Goal: Transaction & Acquisition: Purchase product/service

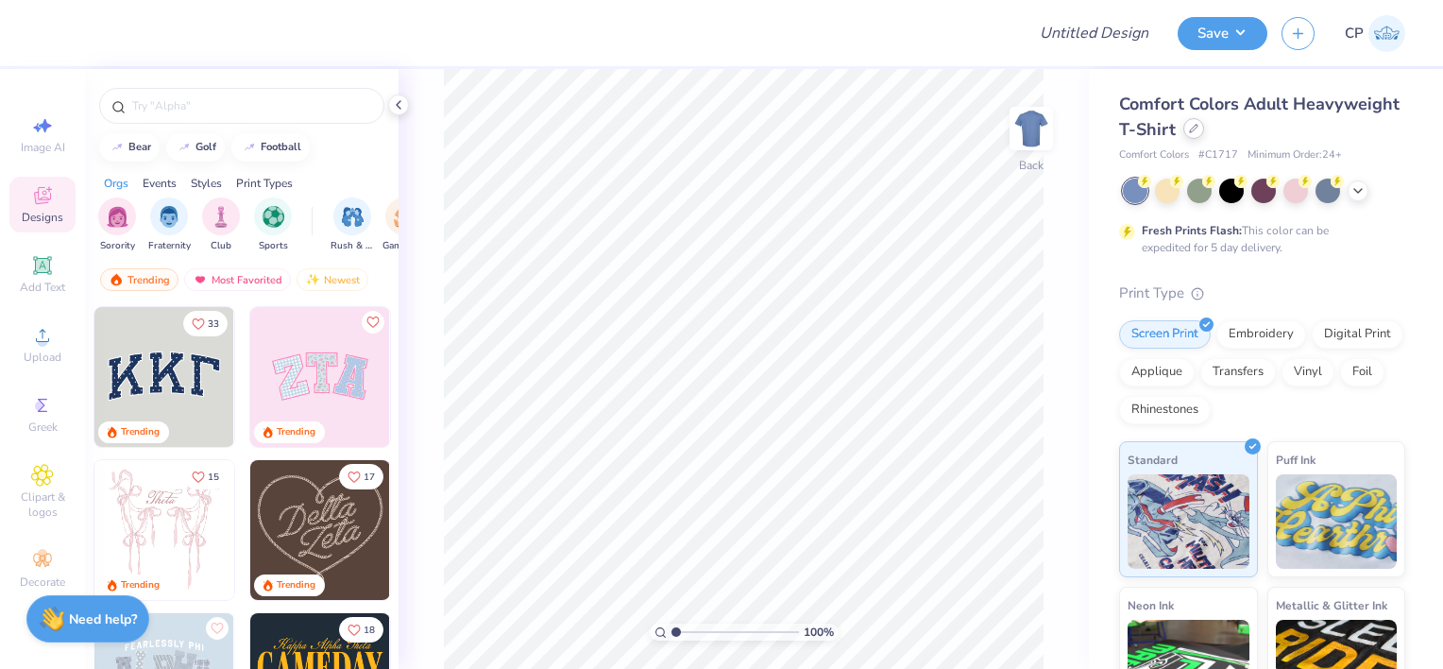
click at [1204, 133] on div at bounding box center [1194, 128] width 21 height 21
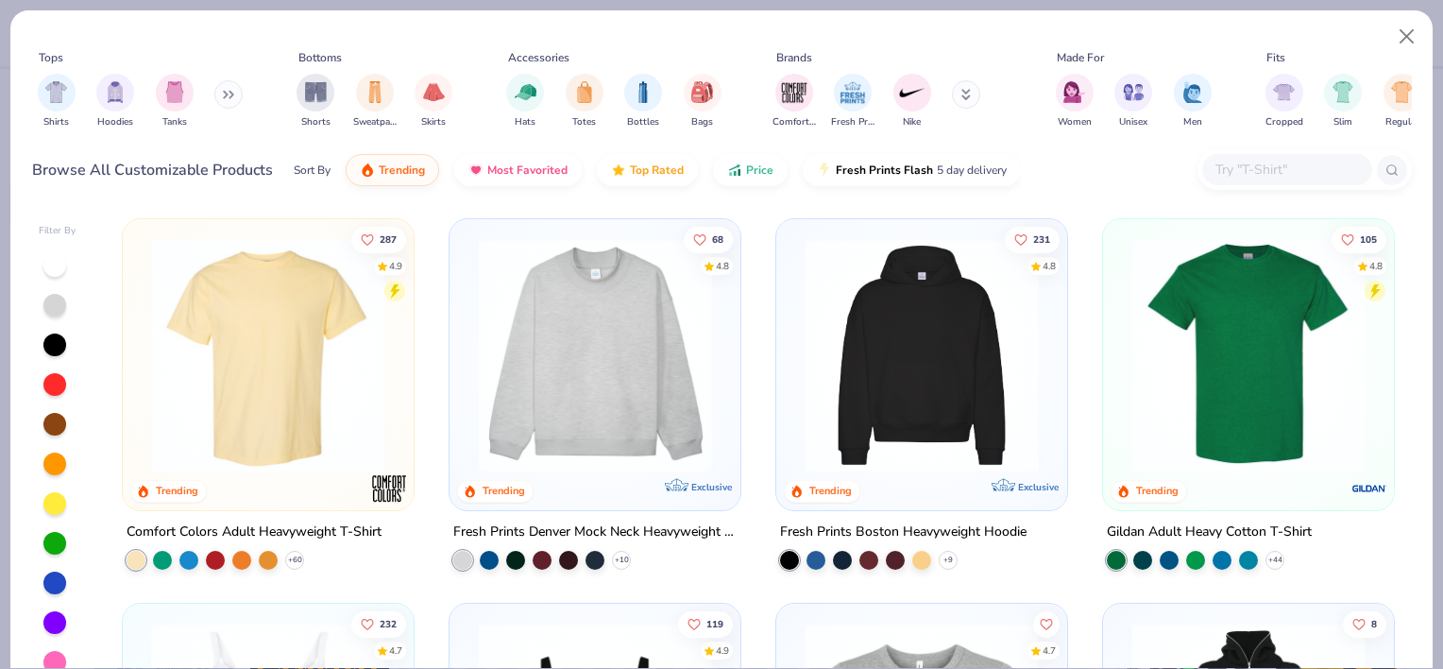
click at [1273, 185] on div at bounding box center [1305, 169] width 214 height 41
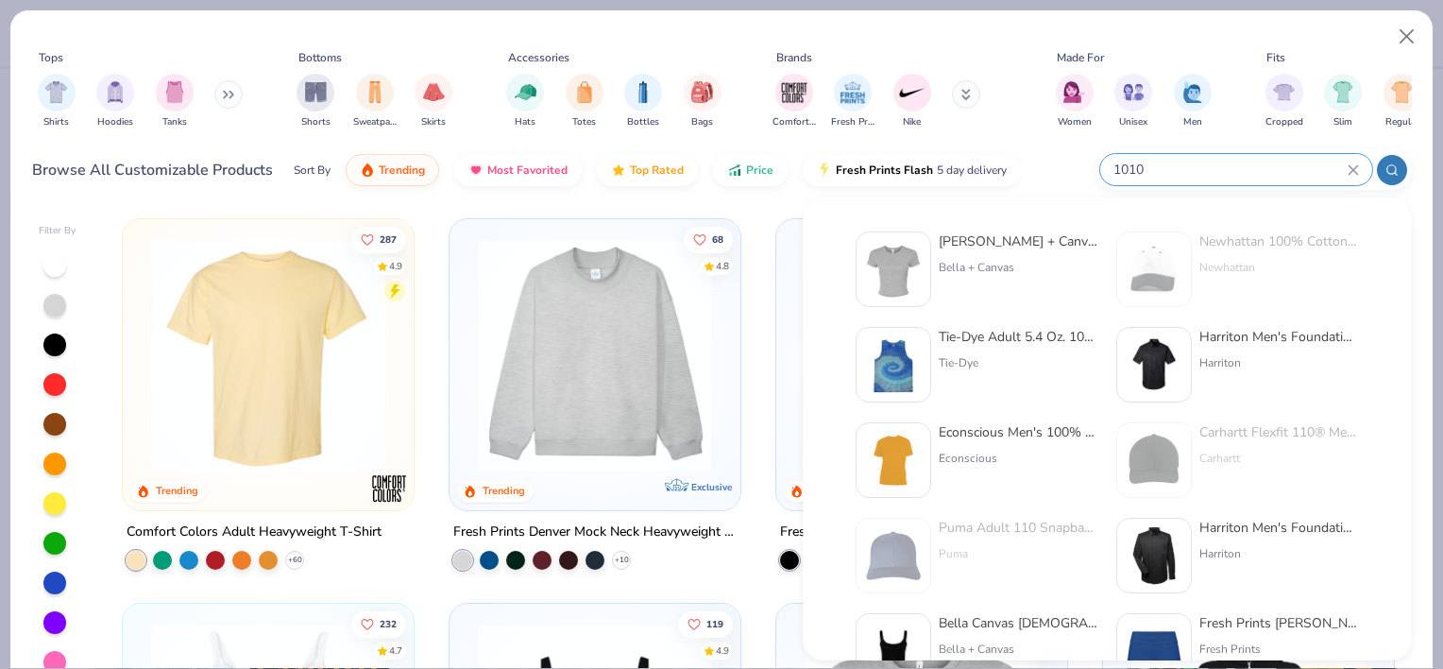
type input "1010"
click at [983, 240] on div "[PERSON_NAME] + Canvas [DEMOGRAPHIC_DATA]' Micro Ribbed Baby Tee" at bounding box center [1018, 241] width 159 height 20
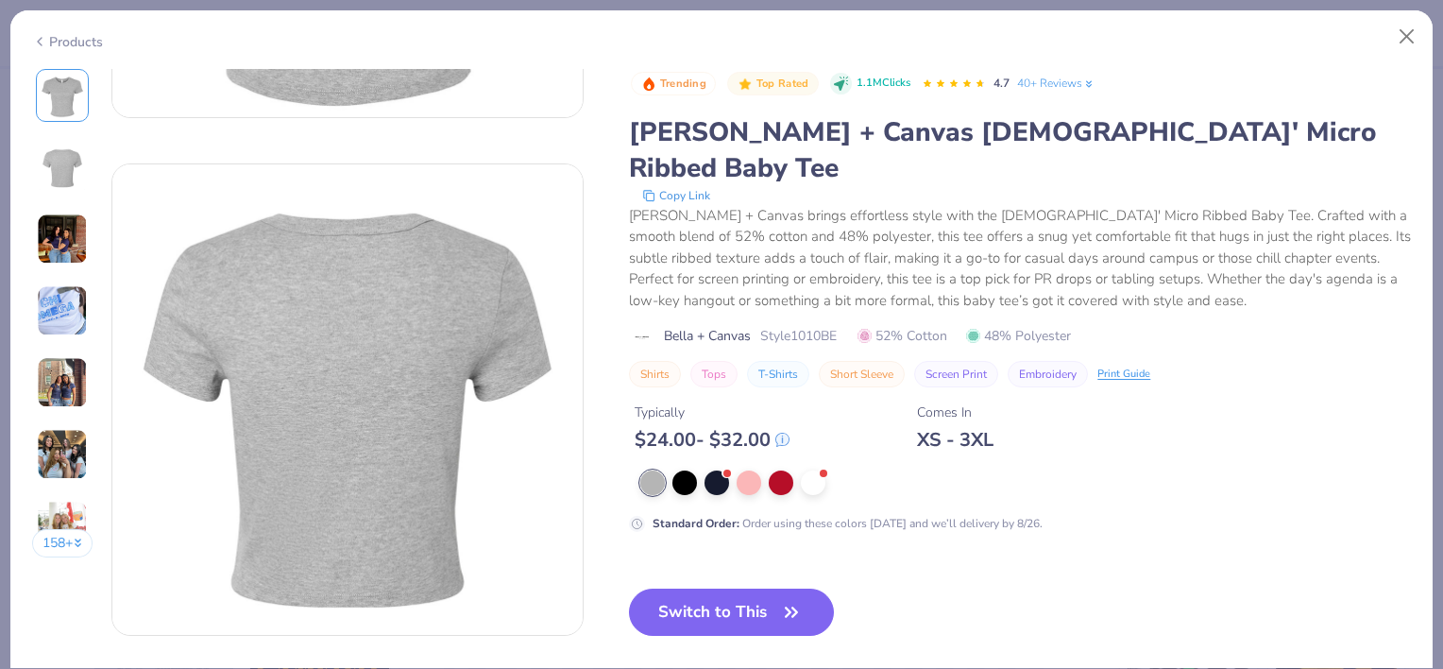
click at [56, 388] on img at bounding box center [62, 382] width 51 height 51
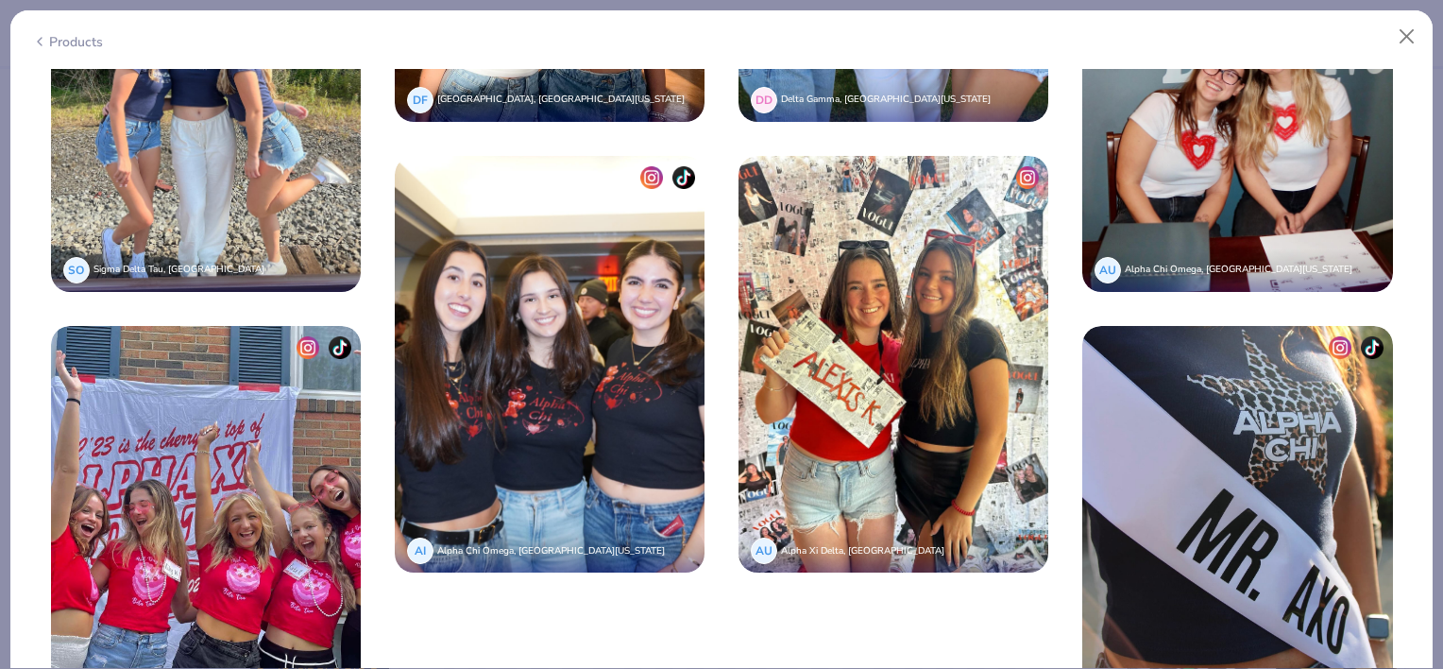
scroll to position [5097, 0]
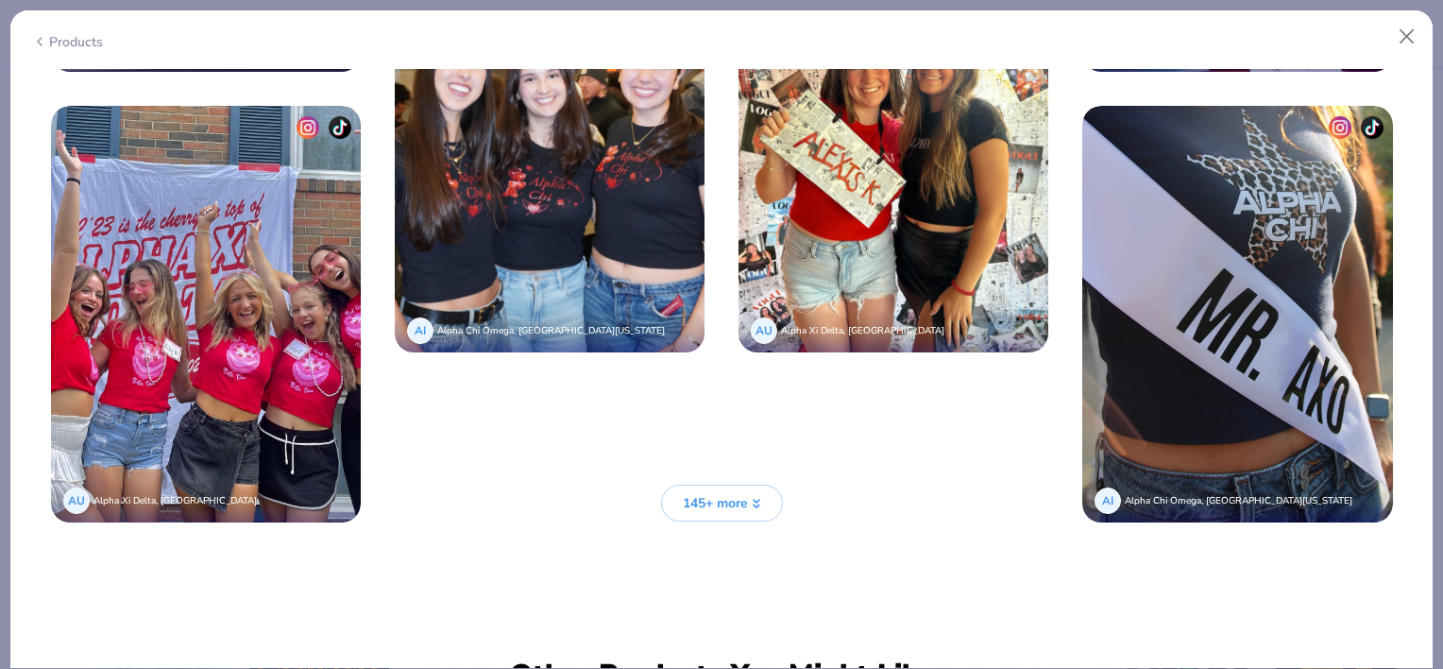
click at [679, 491] on button "145+ more" at bounding box center [722, 503] width 122 height 37
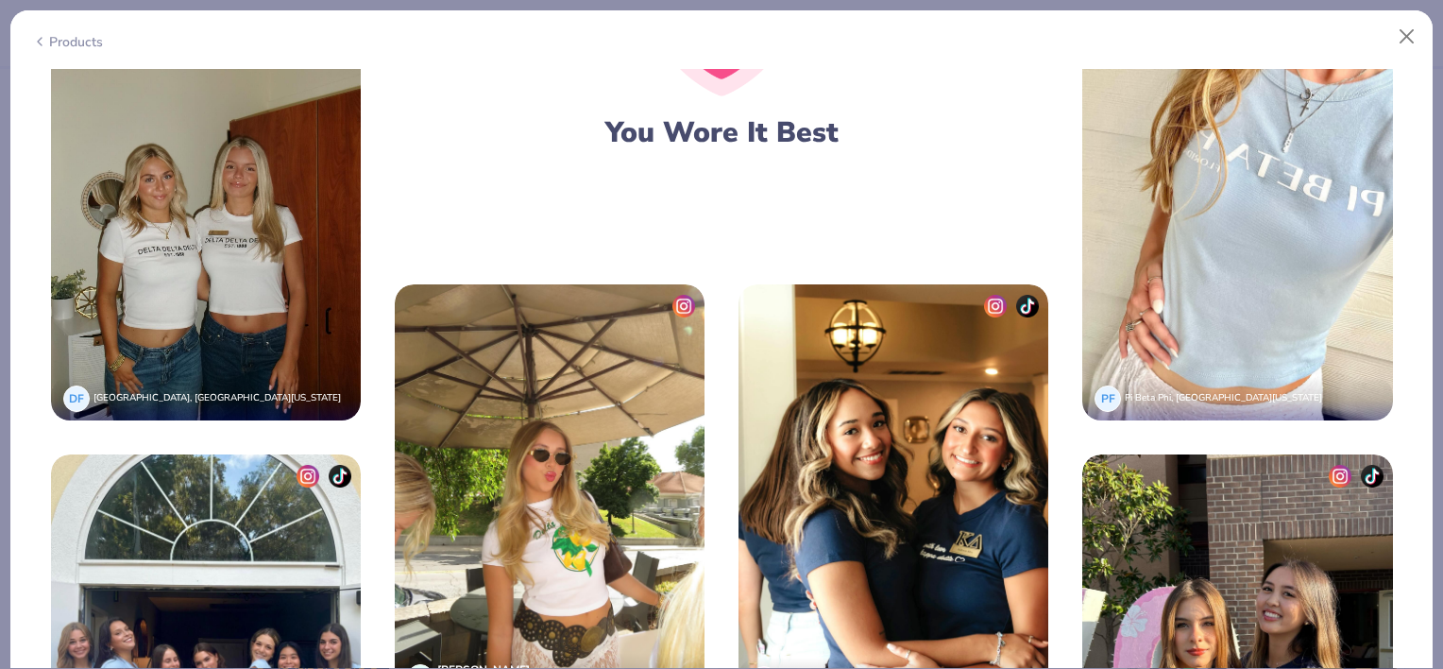
scroll to position [3846, 0]
click at [234, 284] on img at bounding box center [206, 212] width 310 height 417
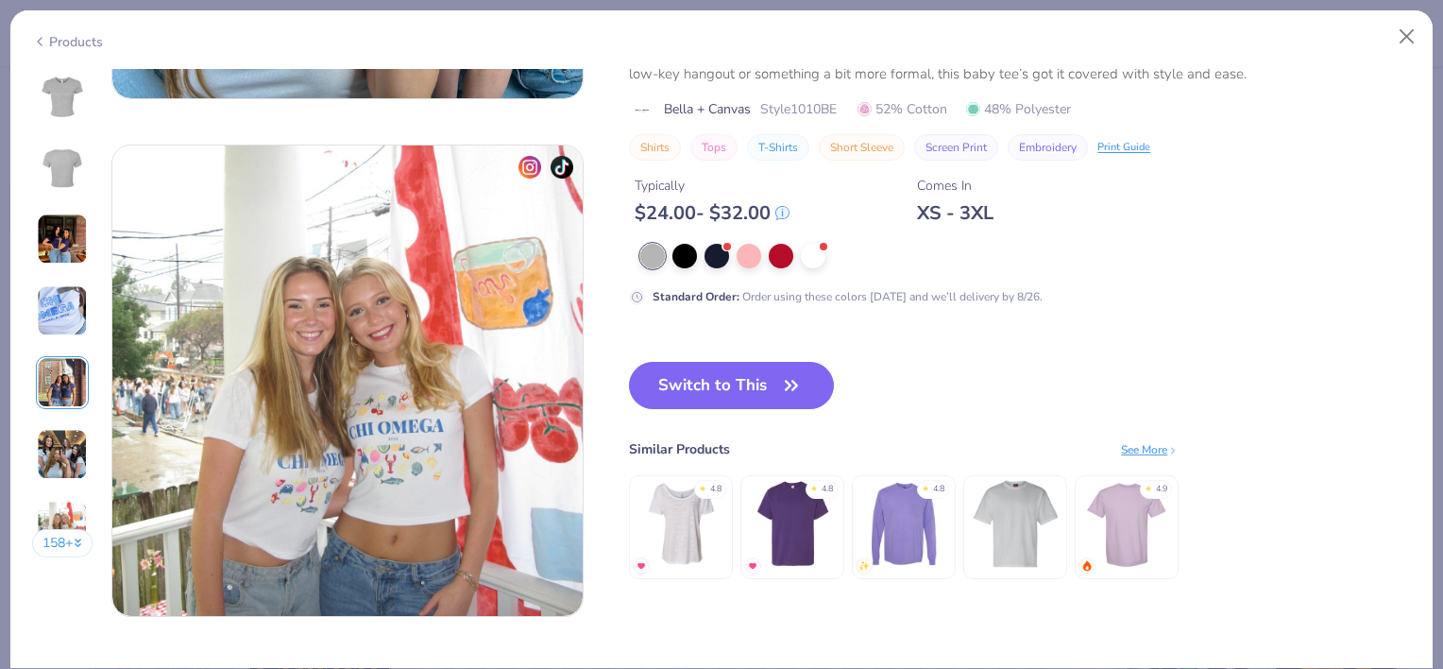
scroll to position [3029, 0]
click at [55, 227] on img at bounding box center [62, 238] width 51 height 51
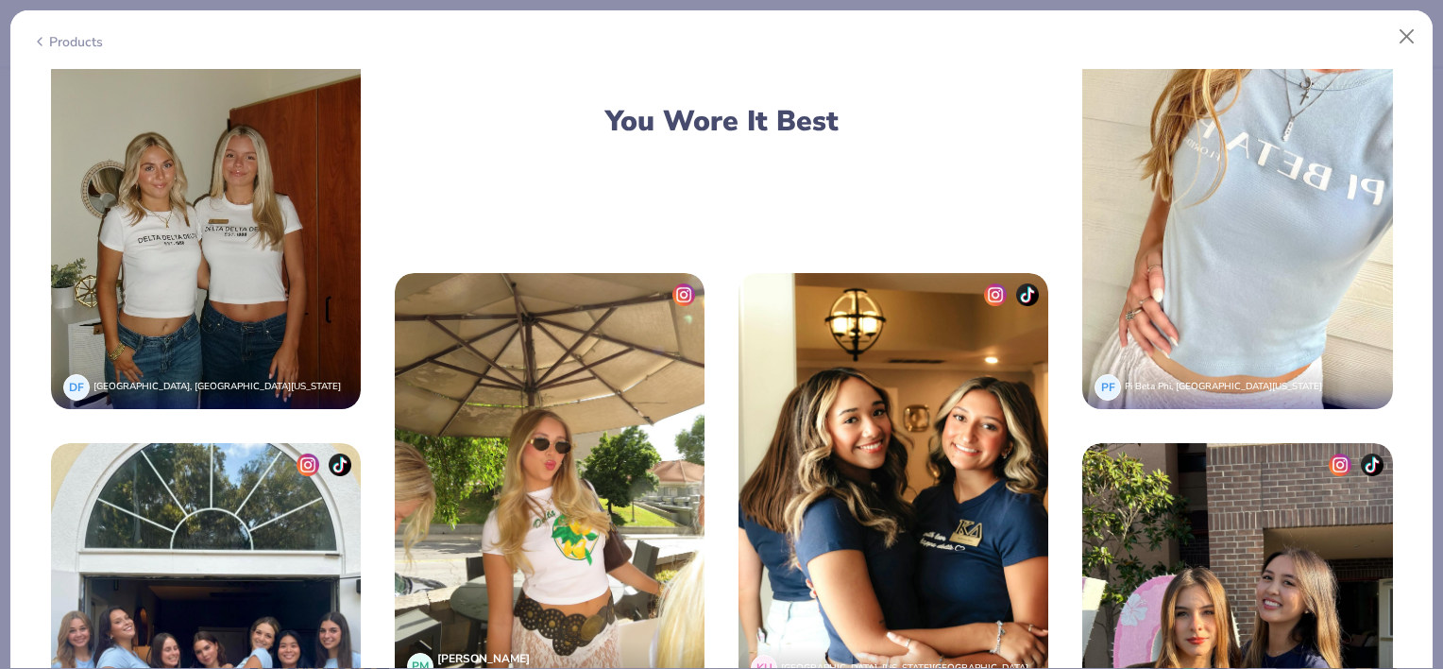
scroll to position [3725, 0]
